Goal: Information Seeking & Learning: Learn about a topic

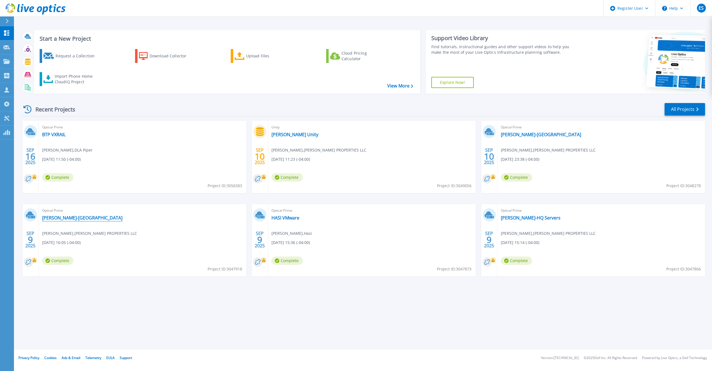
click at [53, 216] on link "[PERSON_NAME]-[GEOGRAPHIC_DATA]" at bounding box center [82, 218] width 80 height 6
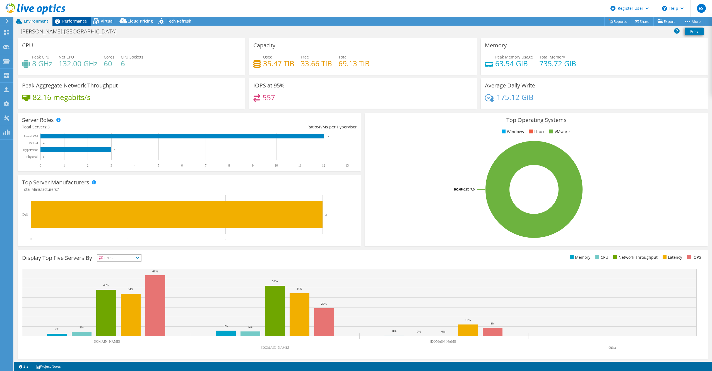
click at [62, 20] on span "Performance" at bounding box center [74, 20] width 25 height 5
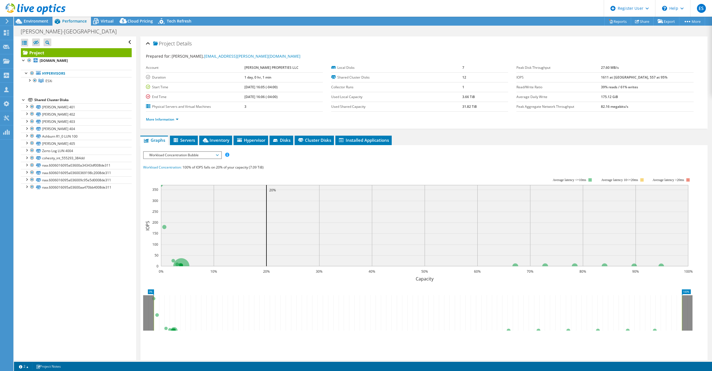
click at [201, 157] on span "Workload Concentration Bubble" at bounding box center [182, 155] width 72 height 7
click at [172, 196] on li "CPU Percentage" at bounding box center [182, 195] width 77 height 7
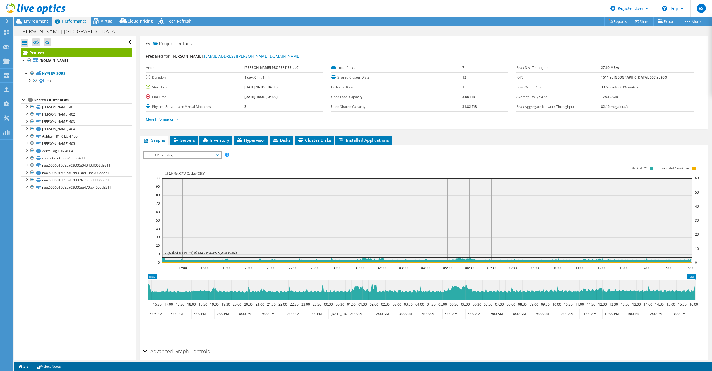
click at [188, 153] on span "CPU Percentage" at bounding box center [182, 155] width 72 height 7
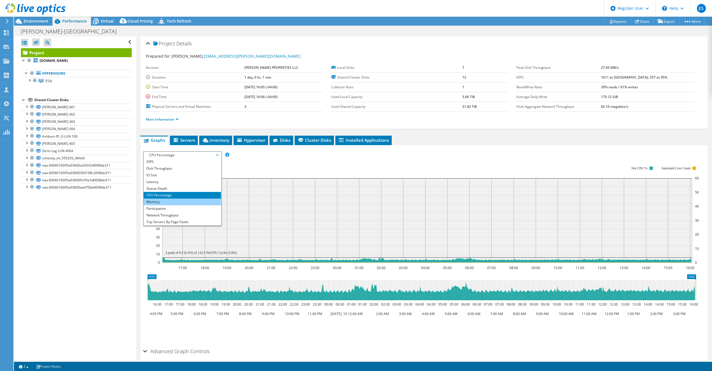
click at [172, 203] on li "Memory" at bounding box center [182, 202] width 77 height 7
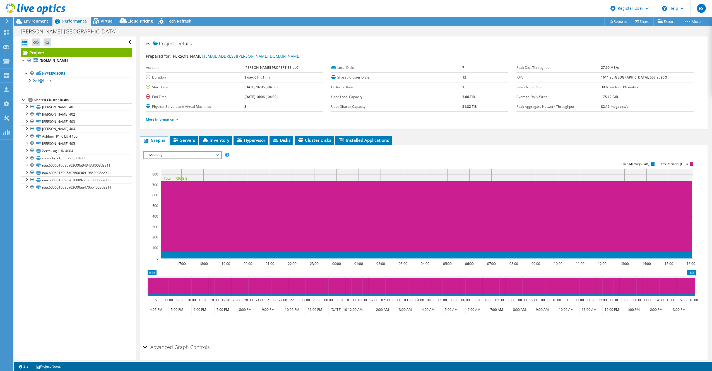
click at [190, 156] on span "Memory" at bounding box center [182, 155] width 72 height 7
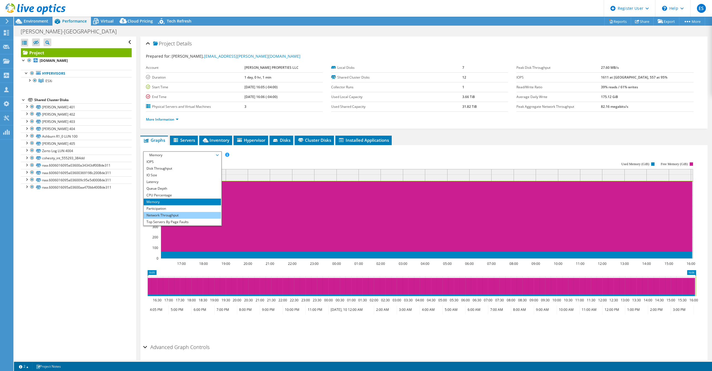
click at [183, 212] on li "Network Throughput" at bounding box center [182, 215] width 77 height 7
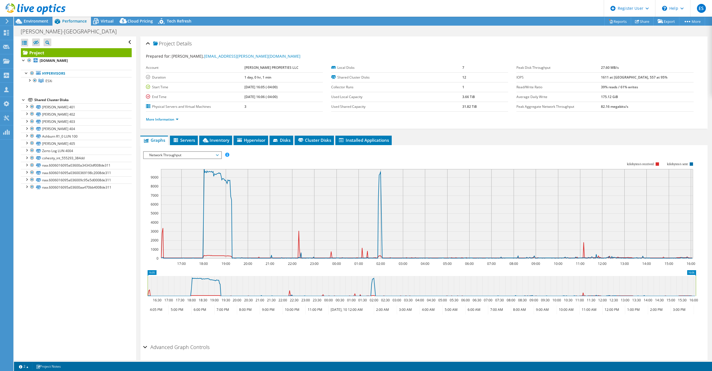
click at [199, 156] on span "Network Throughput" at bounding box center [182, 155] width 72 height 7
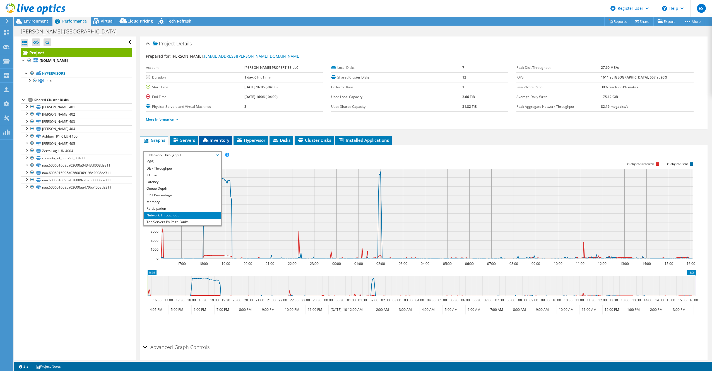
click at [223, 142] on span "Inventory" at bounding box center [215, 140] width 27 height 6
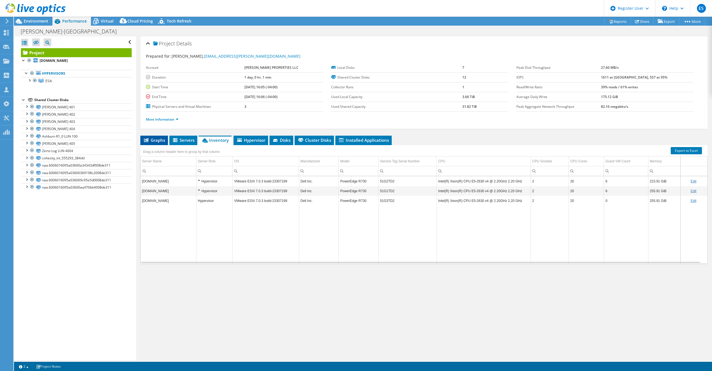
click at [163, 139] on span "Graphs" at bounding box center [154, 140] width 22 height 6
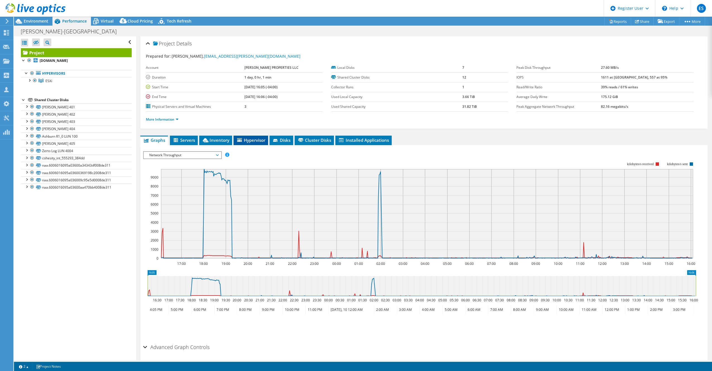
click at [265, 137] on span "Hypervisor" at bounding box center [250, 140] width 29 height 6
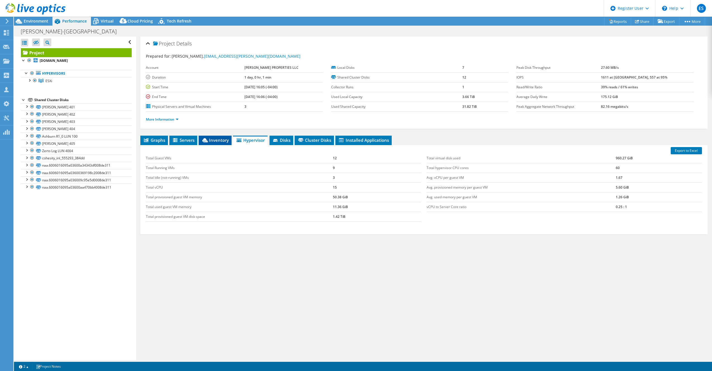
click at [223, 141] on span "Inventory" at bounding box center [214, 140] width 27 height 6
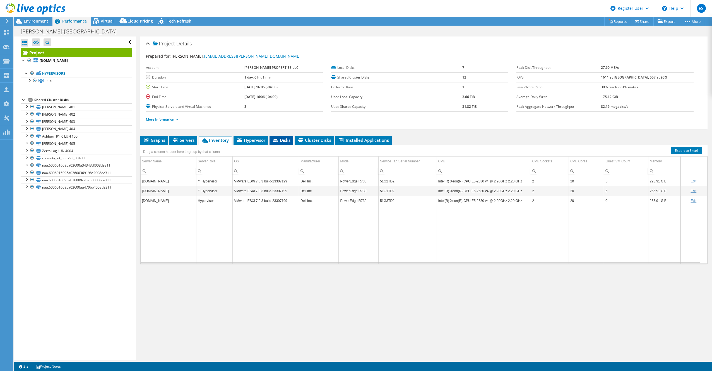
click at [272, 142] on li "Disks" at bounding box center [281, 140] width 24 height 9
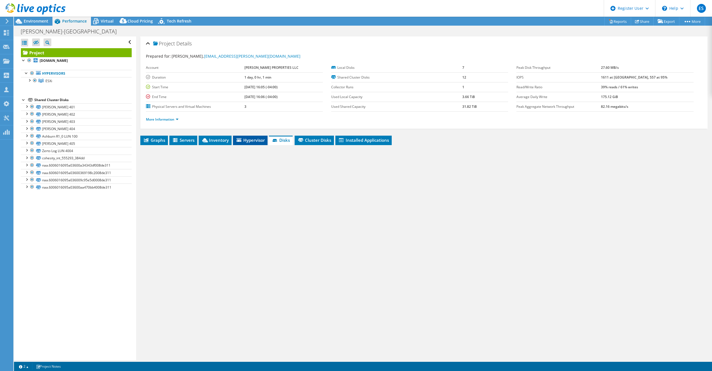
click at [249, 142] on li "Hypervisor" at bounding box center [250, 140] width 35 height 9
click at [316, 142] on li "Cluster Disks" at bounding box center [313, 140] width 39 height 9
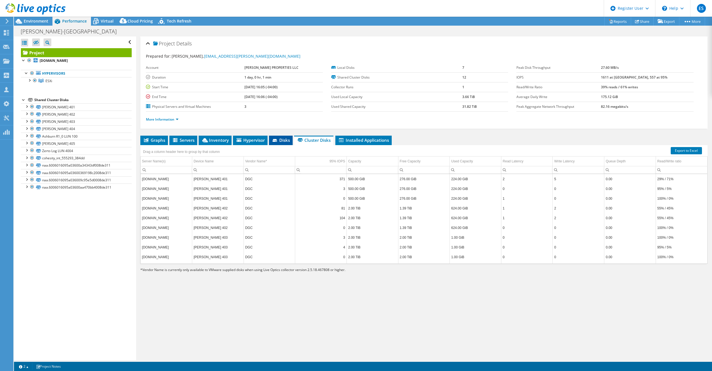
click at [279, 142] on span "Disks" at bounding box center [281, 140] width 18 height 6
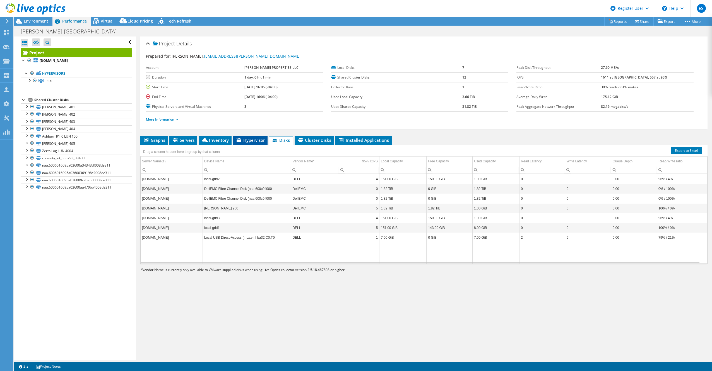
click at [248, 140] on span "Hypervisor" at bounding box center [250, 140] width 29 height 6
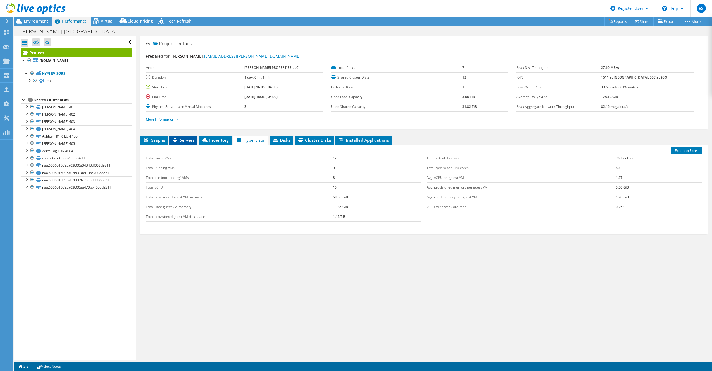
click at [180, 141] on span "Servers" at bounding box center [183, 140] width 22 height 6
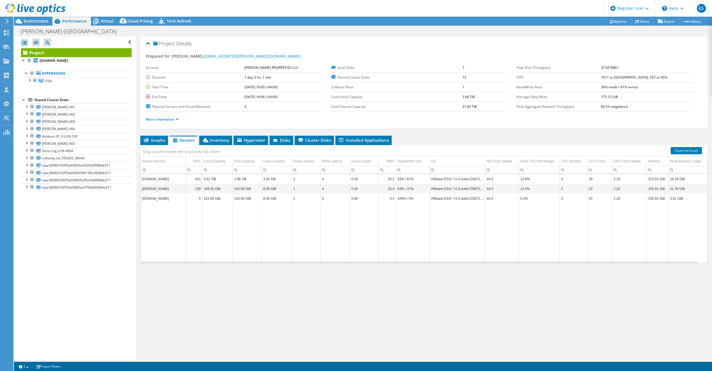
click at [148, 132] on div "Project Details Prepared for: [PERSON_NAME], [EMAIL_ADDRESS][PERSON_NAME][DOMAI…" at bounding box center [423, 199] width 575 height 324
click at [152, 136] on li "Graphs" at bounding box center [154, 140] width 28 height 9
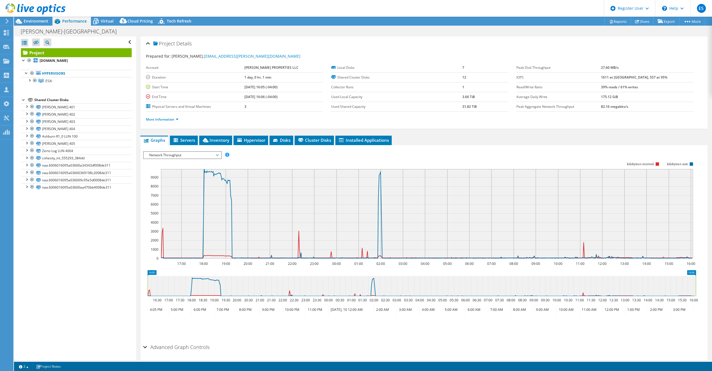
click at [183, 156] on span "Network Throughput" at bounding box center [182, 155] width 72 height 7
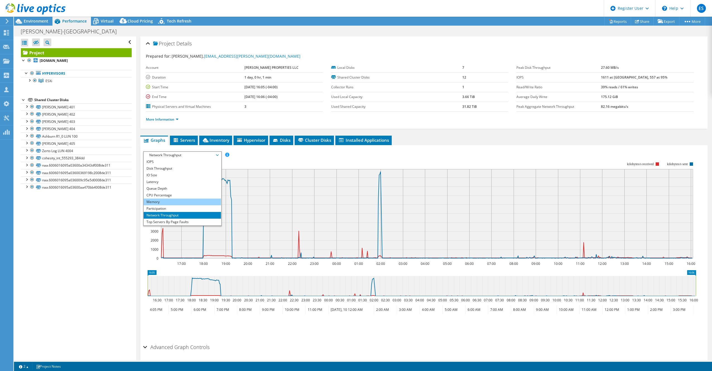
click at [185, 199] on li "Memory" at bounding box center [182, 202] width 77 height 7
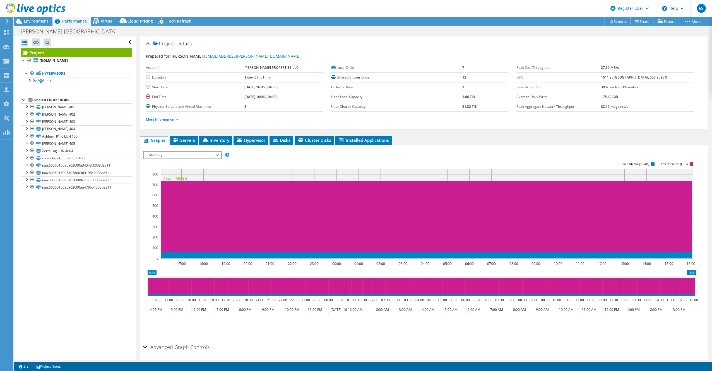
click at [639, 24] on link "Share" at bounding box center [642, 21] width 23 height 9
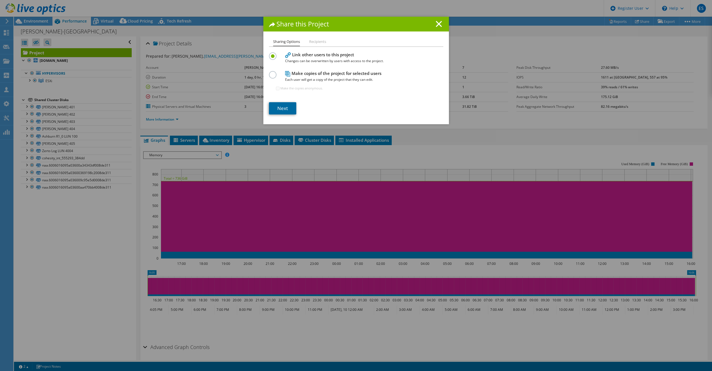
click at [281, 108] on link "Next" at bounding box center [282, 108] width 27 height 12
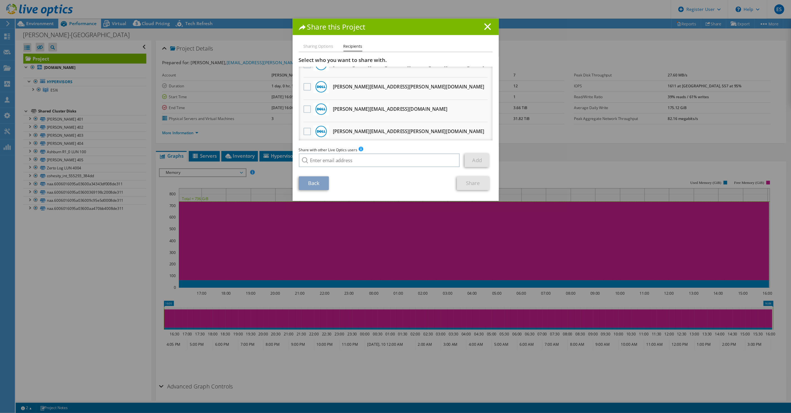
scroll to position [536, 0]
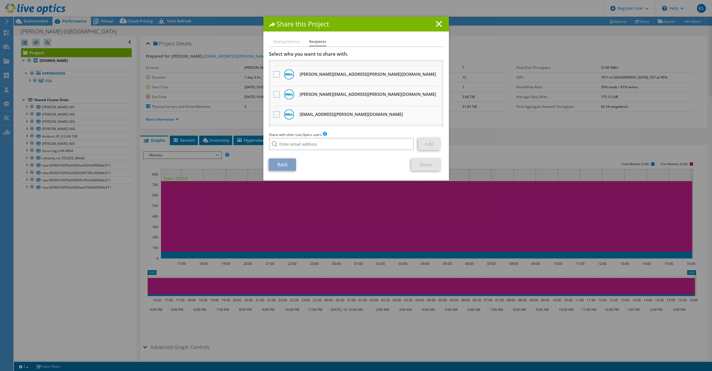
click at [273, 114] on label at bounding box center [277, 114] width 8 height 7
click at [0, 0] on input "checkbox" at bounding box center [0, 0] width 0 height 0
click at [436, 22] on line at bounding box center [439, 24] width 6 height 6
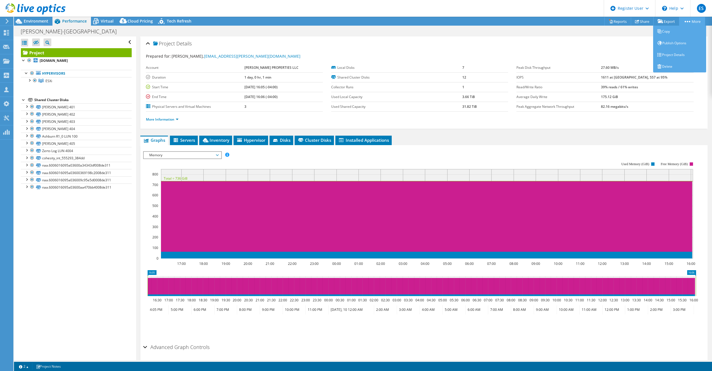
click at [684, 21] on circle at bounding box center [684, 21] width 1 height 1
click at [173, 155] on span "Memory" at bounding box center [182, 155] width 72 height 7
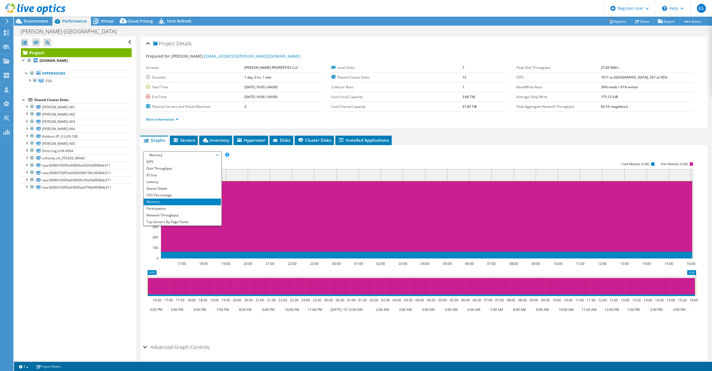
click at [173, 155] on span "Memory" at bounding box center [182, 155] width 72 height 7
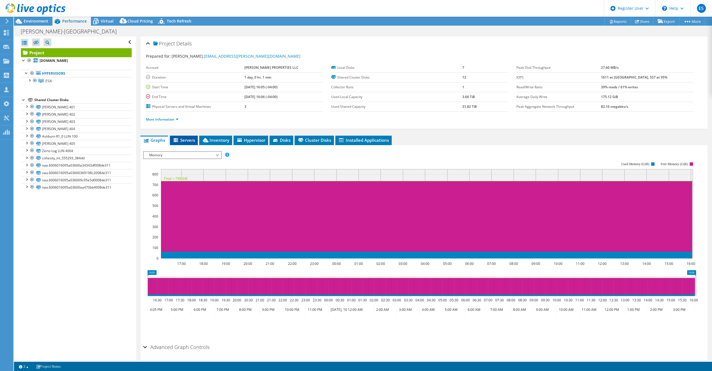
click at [190, 139] on span "Servers" at bounding box center [184, 140] width 22 height 6
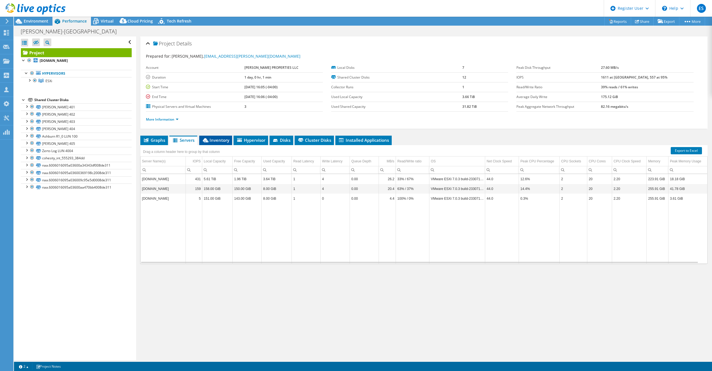
click at [223, 141] on span "Inventory" at bounding box center [215, 140] width 27 height 6
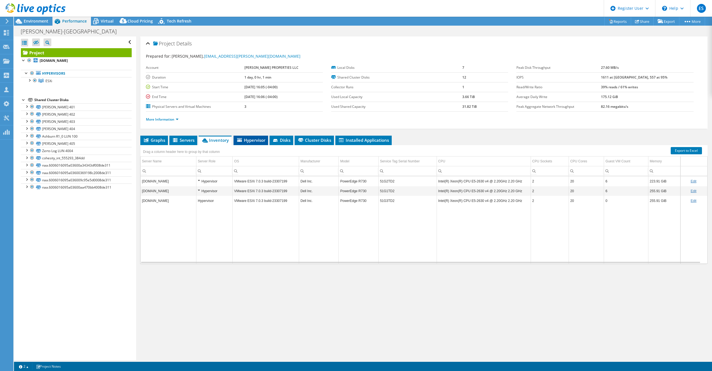
click at [255, 142] on li "Hypervisor" at bounding box center [250, 140] width 35 height 9
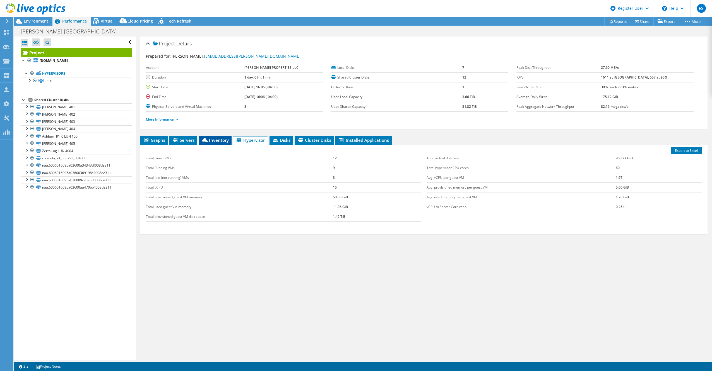
click at [217, 138] on span "Inventory" at bounding box center [214, 140] width 27 height 6
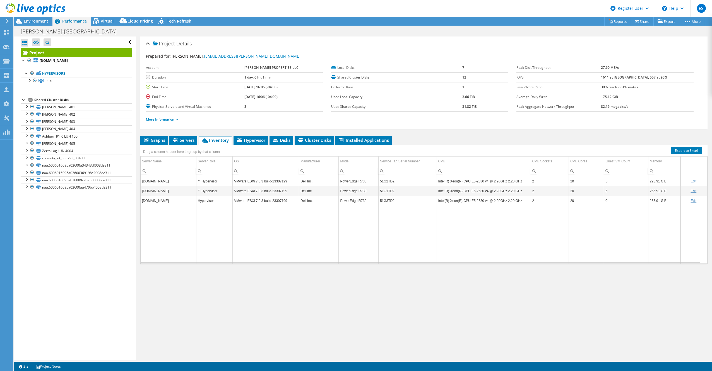
click at [171, 117] on link "More Information" at bounding box center [162, 119] width 33 height 5
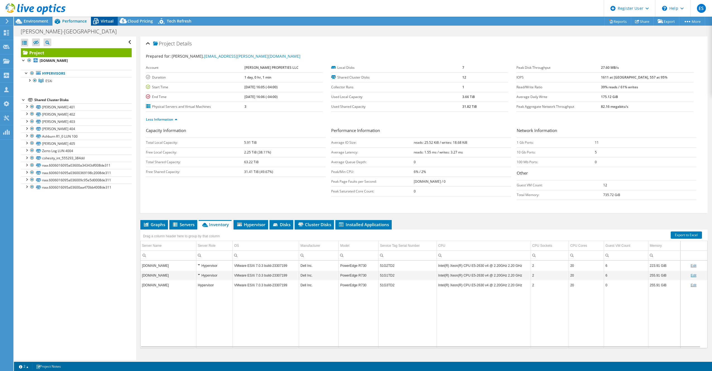
click at [103, 23] on span "Virtual" at bounding box center [107, 20] width 13 height 5
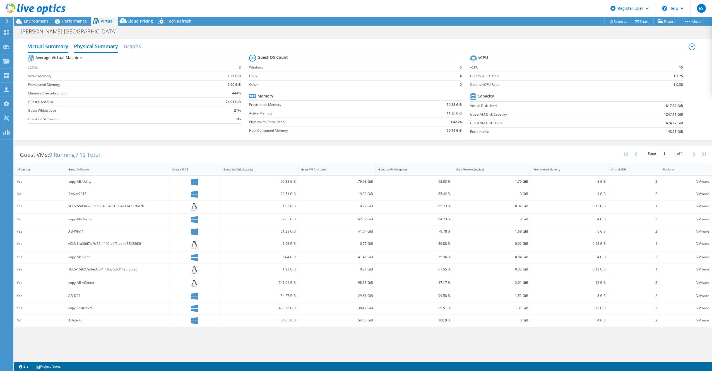
click at [88, 45] on h2 "Physical Summary" at bounding box center [96, 47] width 44 height 12
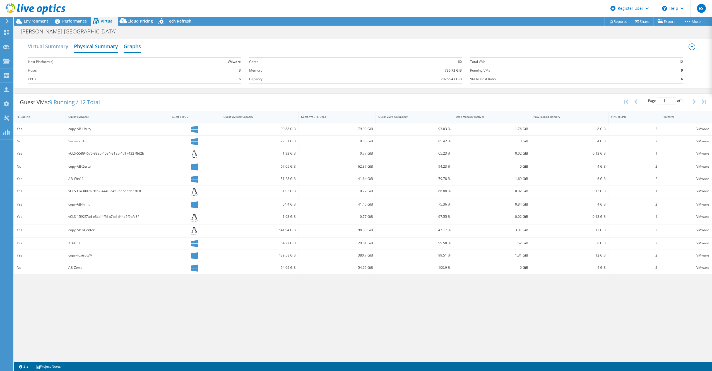
click at [136, 48] on h2 "Graphs" at bounding box center [132, 47] width 17 height 12
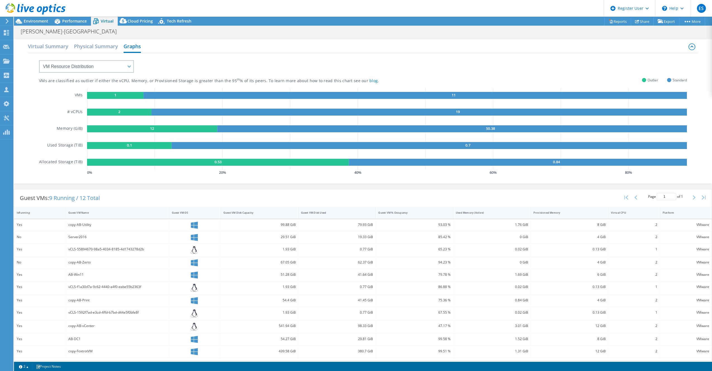
scroll to position [527, 0]
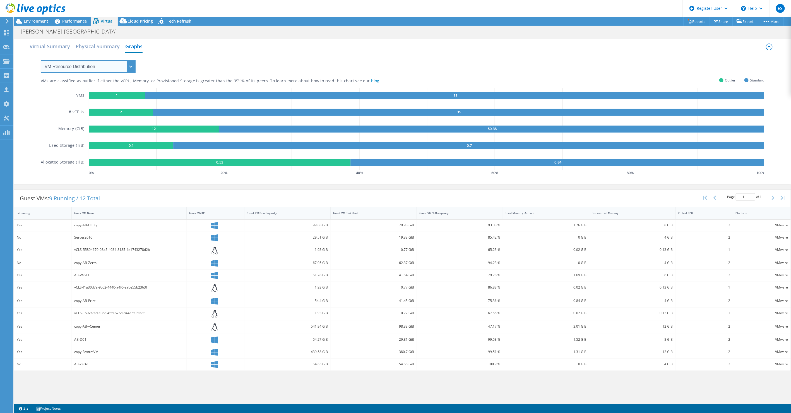
click at [116, 64] on select "VM Resource Distribution Provisioning Contrast Over Provisioning" at bounding box center [88, 66] width 95 height 13
click at [41, 60] on select "VM Resource Distribution Provisioning Contrast Over Provisioning" at bounding box center [88, 66] width 95 height 13
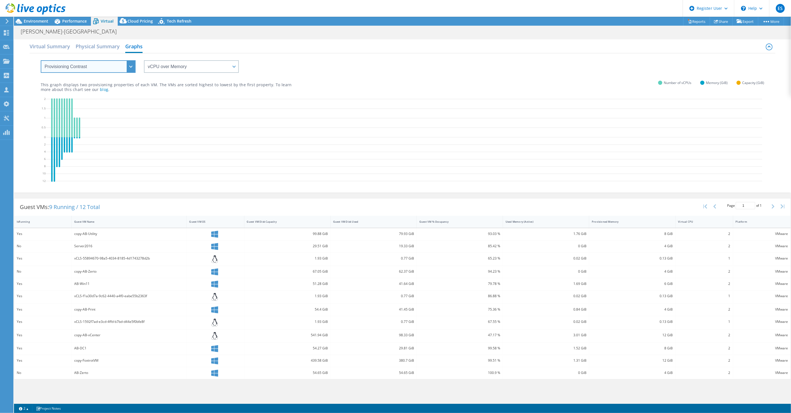
click at [115, 70] on select "VM Resource Distribution Provisioning Contrast Over Provisioning" at bounding box center [88, 66] width 95 height 13
select select "VM Resource Distribution"
click at [41, 60] on select "VM Resource Distribution Provisioning Contrast Over Provisioning" at bounding box center [88, 66] width 95 height 13
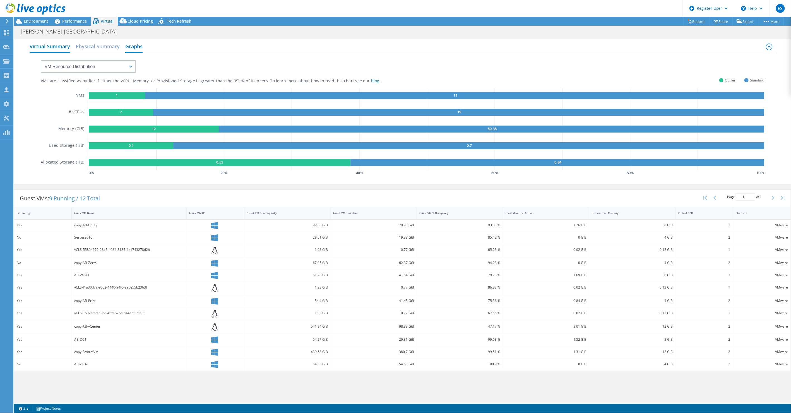
click at [49, 47] on h2 "Virtual Summary" at bounding box center [50, 47] width 40 height 12
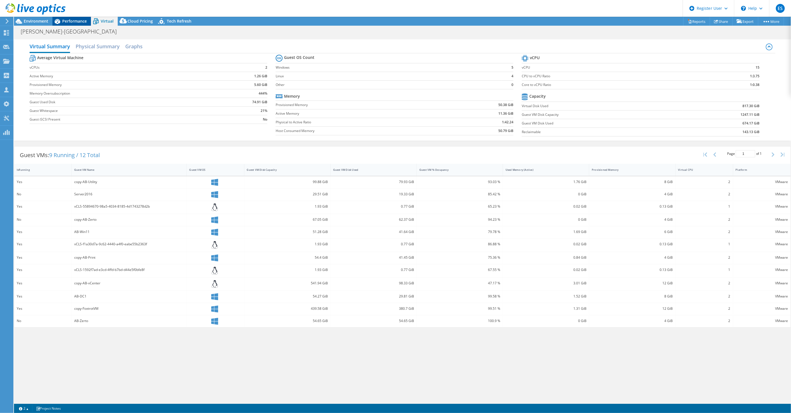
click at [74, 19] on span "Performance" at bounding box center [74, 20] width 25 height 5
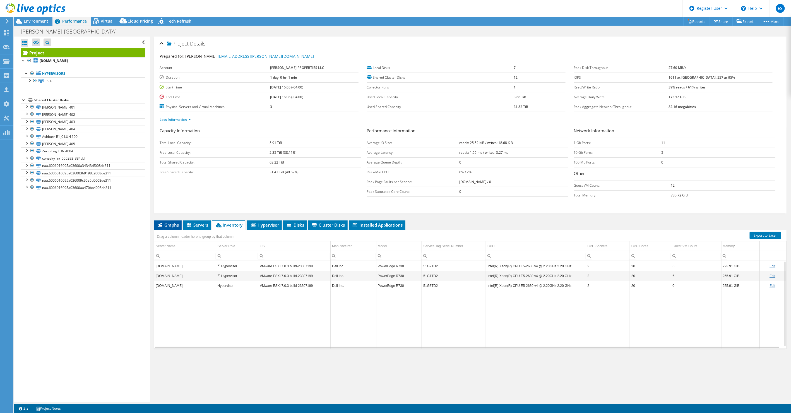
click at [168, 222] on span "Graphs" at bounding box center [168, 225] width 22 height 6
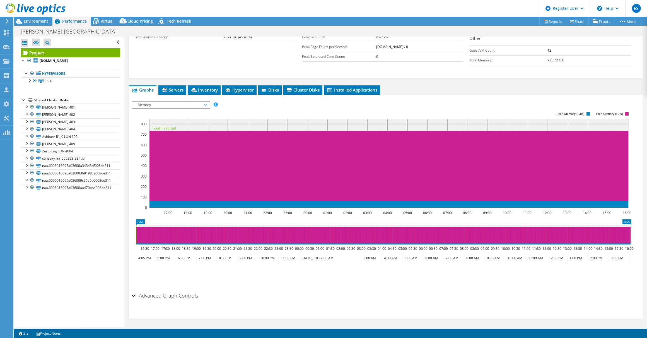
scroll to position [134, 0]
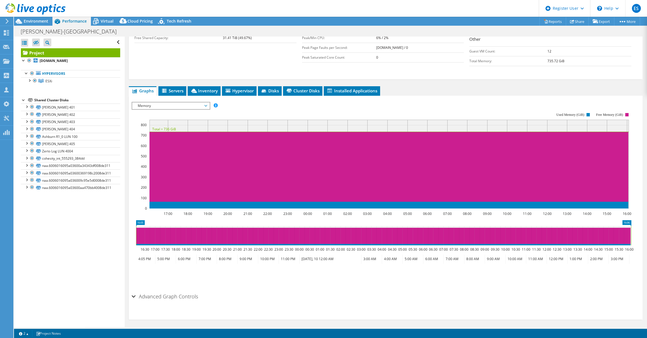
click at [184, 293] on h2 "Advanced Graph Controls" at bounding box center [165, 296] width 66 height 11
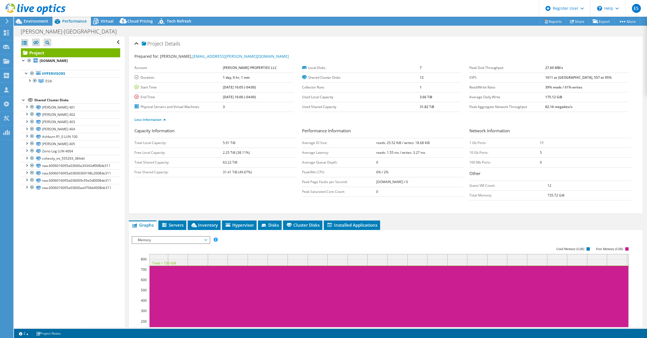
scroll to position [152, 0]
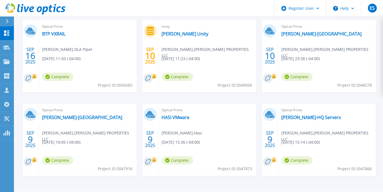
scroll to position [92, 0]
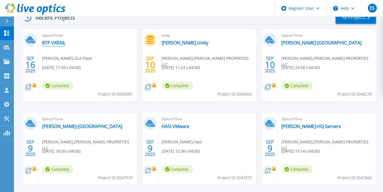
click at [54, 45] on link "BTP VXRAIL" at bounding box center [53, 43] width 23 height 6
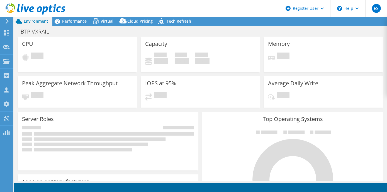
select select "USD"
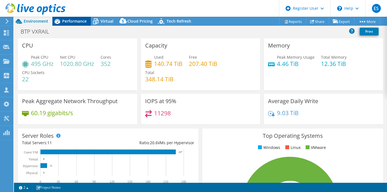
click at [65, 20] on span "Performance" at bounding box center [74, 20] width 25 height 5
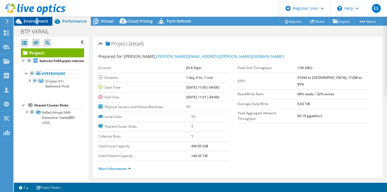
click at [37, 20] on span "Environment" at bounding box center [36, 20] width 25 height 5
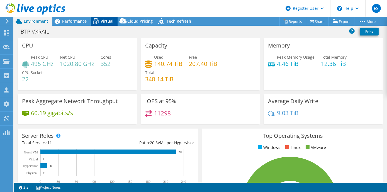
drag, startPoint x: 37, startPoint y: 20, endPoint x: 98, endPoint y: 21, distance: 61.7
click at [98, 21] on icon at bounding box center [96, 21] width 10 height 10
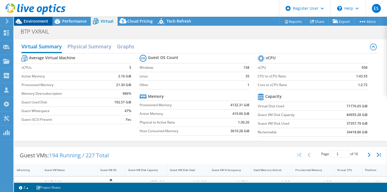
click at [44, 21] on span "Environment" at bounding box center [36, 20] width 25 height 5
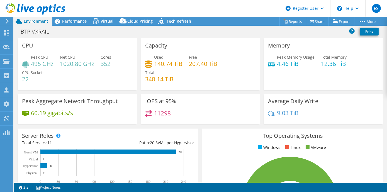
click at [69, 16] on header "ES Dell User Eric Snipe Eric.Snipe@dell.com Dell My Profile Log Out \n Help Exp…" at bounding box center [193, 8] width 387 height 17
click at [71, 19] on span "Performance" at bounding box center [74, 20] width 25 height 5
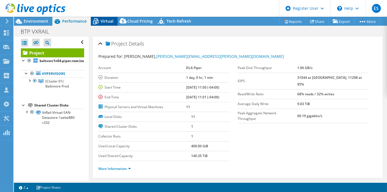
click at [109, 21] on span "Virtual" at bounding box center [107, 20] width 13 height 5
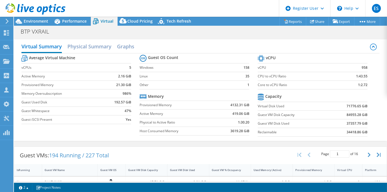
scroll to position [25, 0]
